Goal: Check status

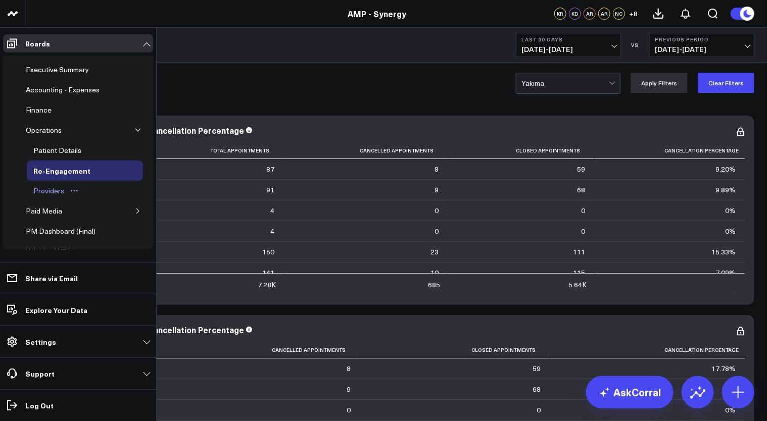
click at [45, 191] on div "Providers" at bounding box center [49, 191] width 36 height 12
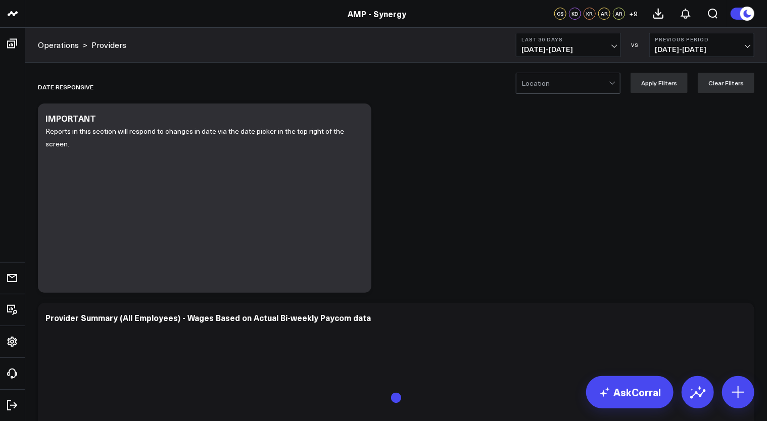
click at [603, 52] on span "[DATE] - [DATE]" at bounding box center [568, 49] width 94 height 8
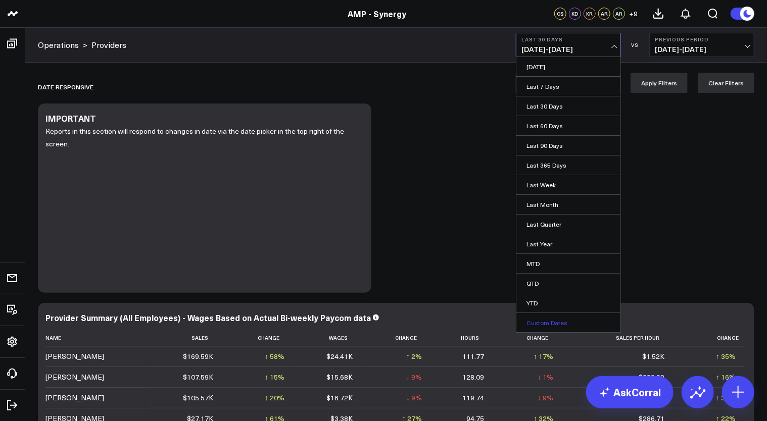
click at [521, 313] on link "Custom Dates" at bounding box center [568, 322] width 104 height 19
select select "9"
select select "2025"
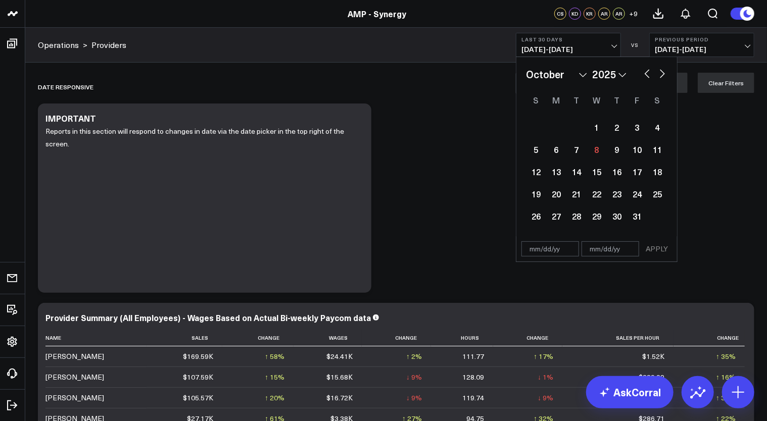
click at [617, 46] on button "Last 30 Days [DATE] - [DATE]" at bounding box center [568, 45] width 105 height 24
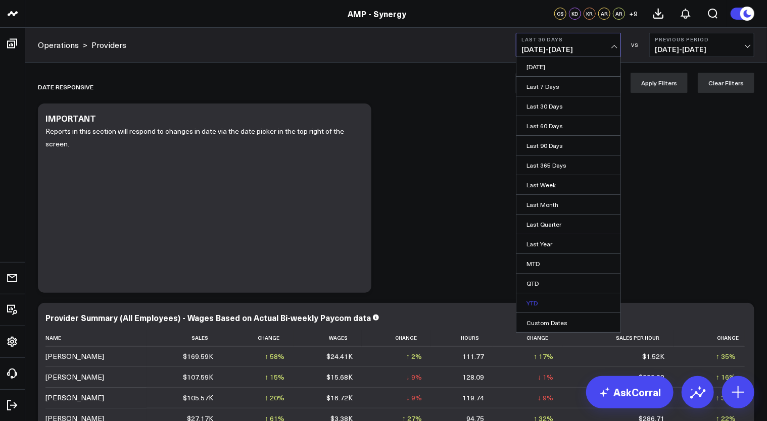
click at [527, 307] on link "YTD" at bounding box center [568, 302] width 104 height 19
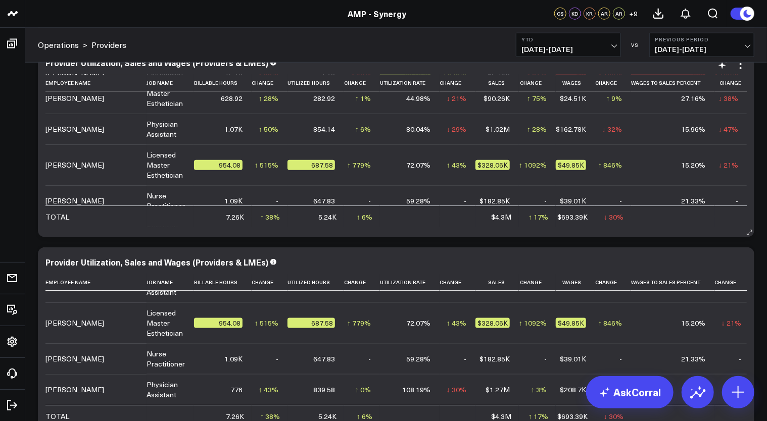
scroll to position [162, 0]
